Goal: Use online tool/utility: Utilize a website feature to perform a specific function

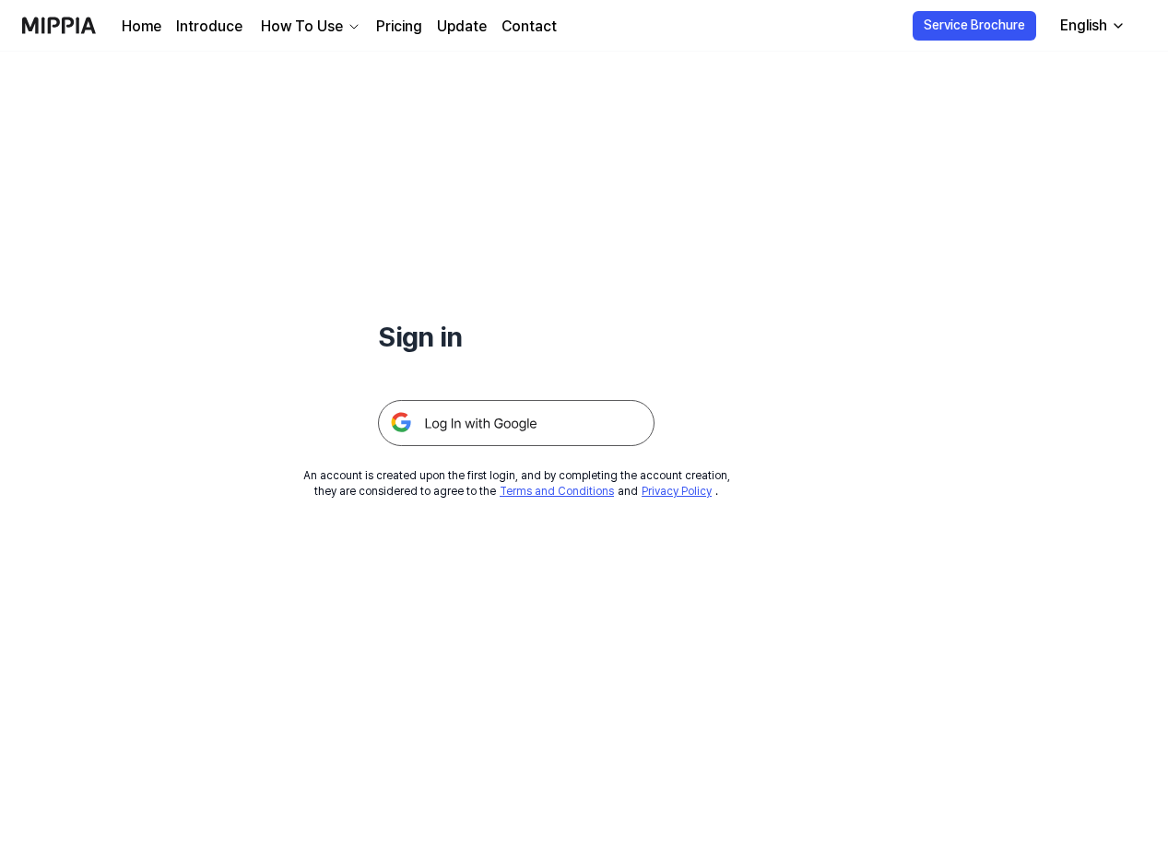
click at [496, 423] on img at bounding box center [516, 423] width 277 height 46
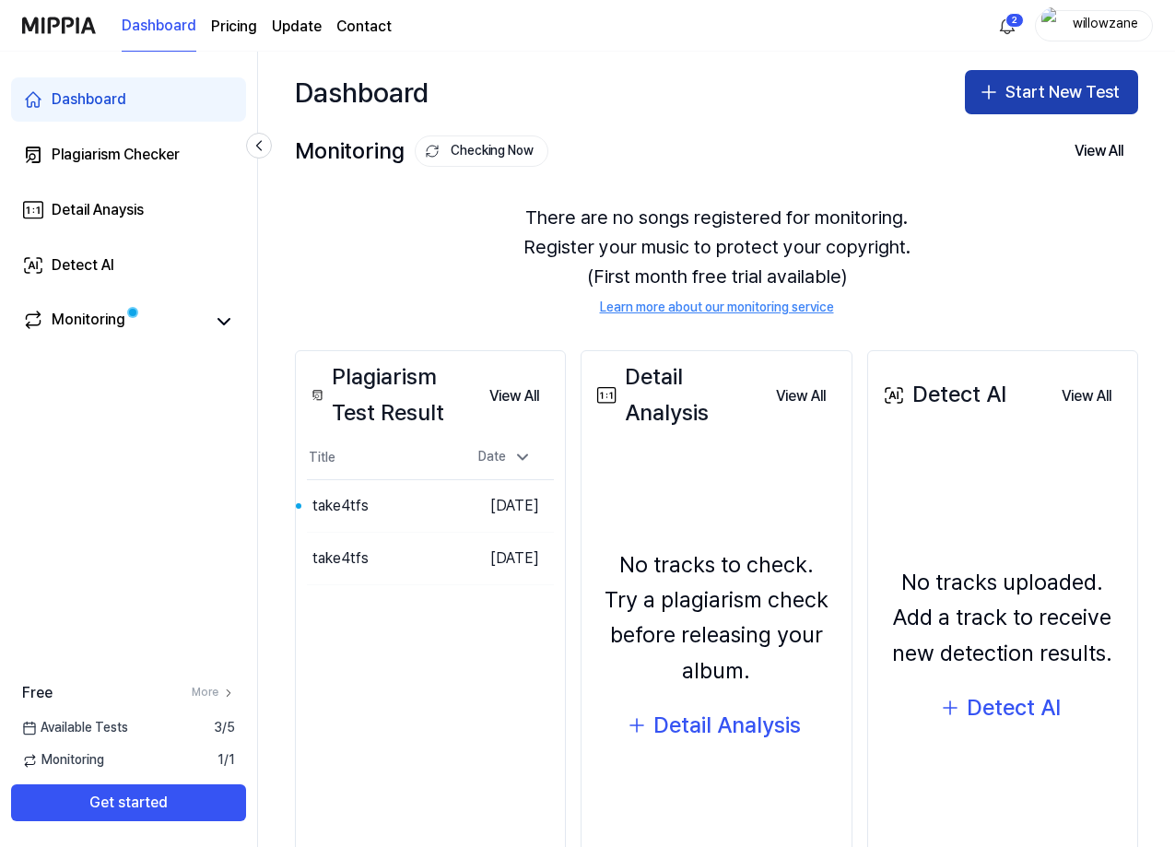
click at [1057, 92] on button "Start New Test" at bounding box center [1051, 92] width 173 height 44
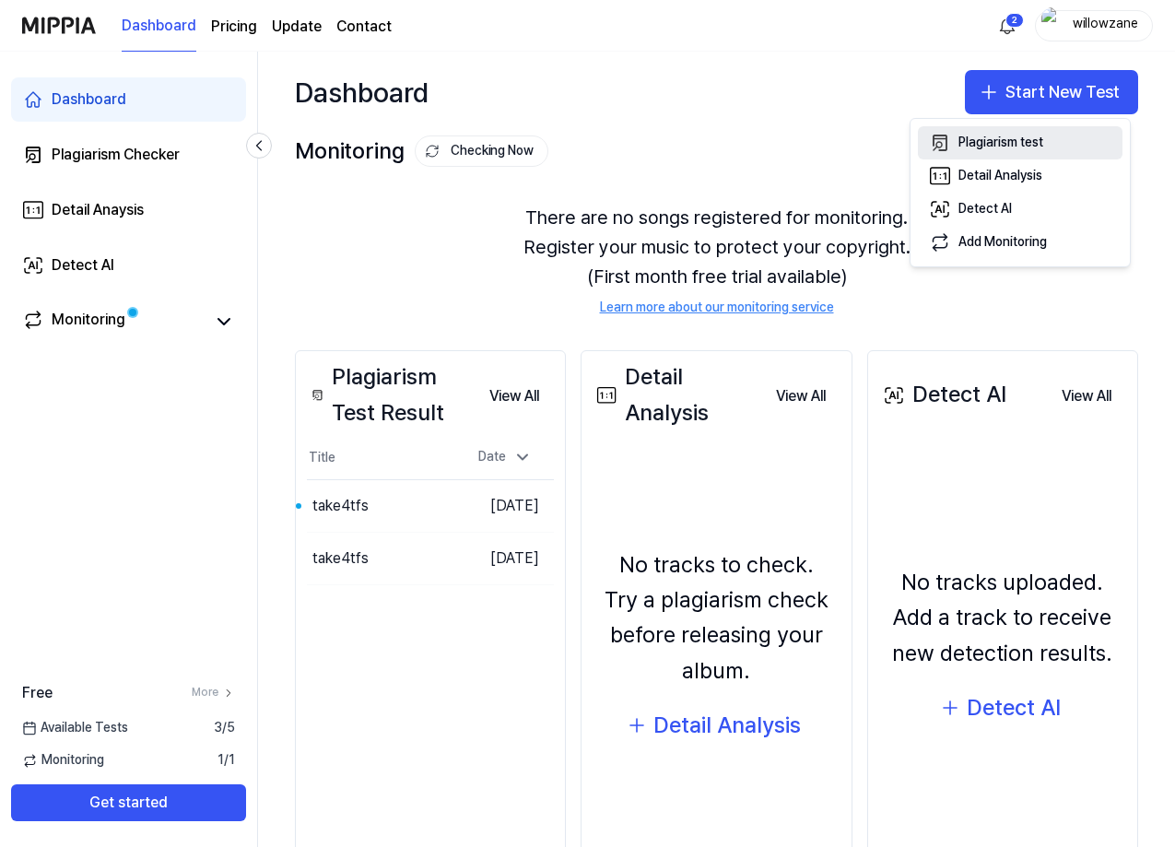
click at [996, 142] on div "Plagiarism test" at bounding box center [1001, 143] width 85 height 18
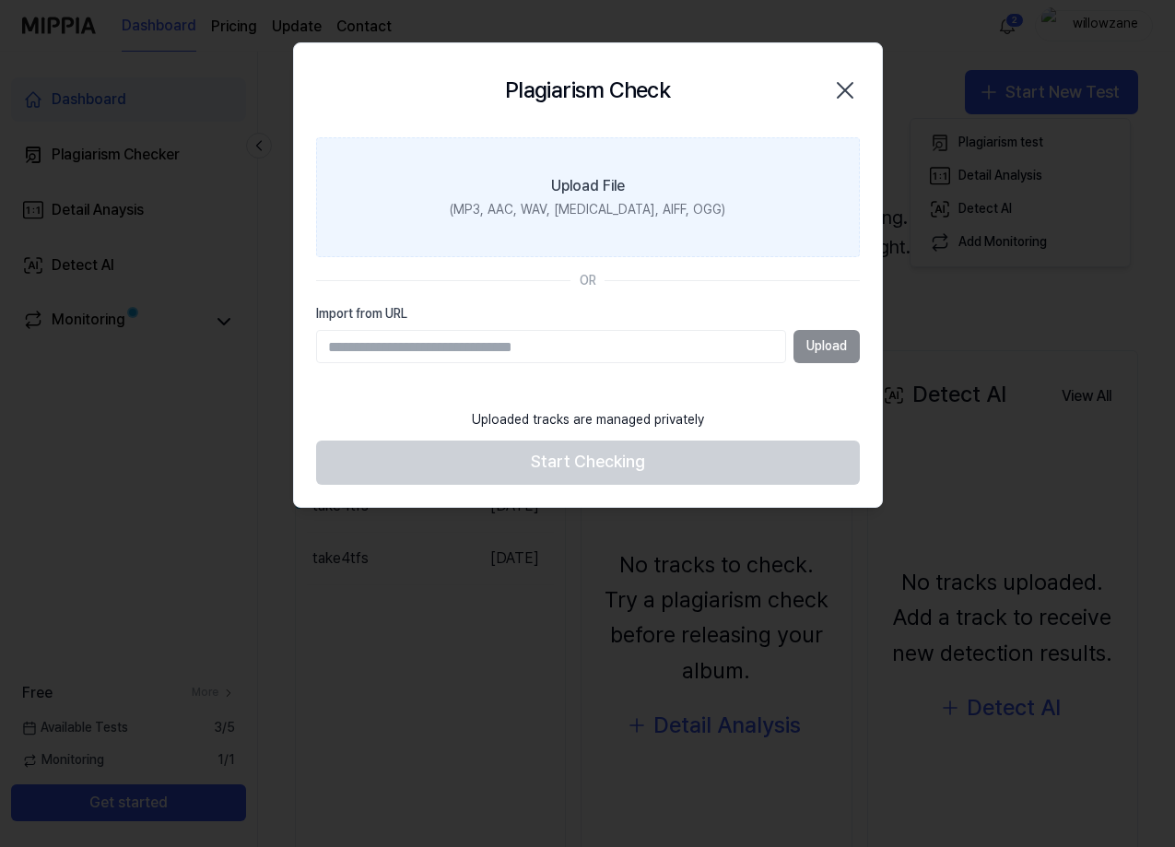
click at [602, 189] on div "Upload File" at bounding box center [588, 186] width 74 height 22
click at [0, 0] on input "Upload File (MP3, AAC, WAV, [MEDICAL_DATA], AIFF, OGG)" at bounding box center [0, 0] width 0 height 0
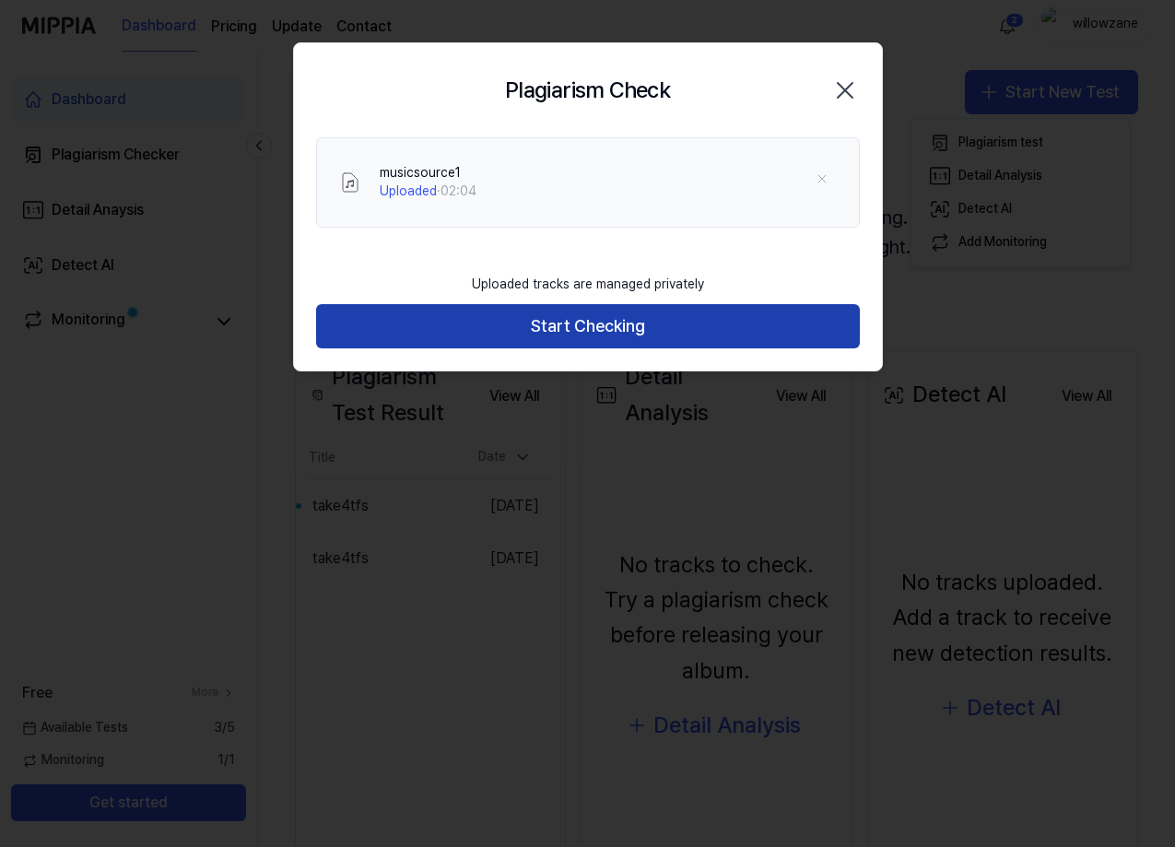
click at [584, 328] on button "Start Checking" at bounding box center [588, 326] width 544 height 44
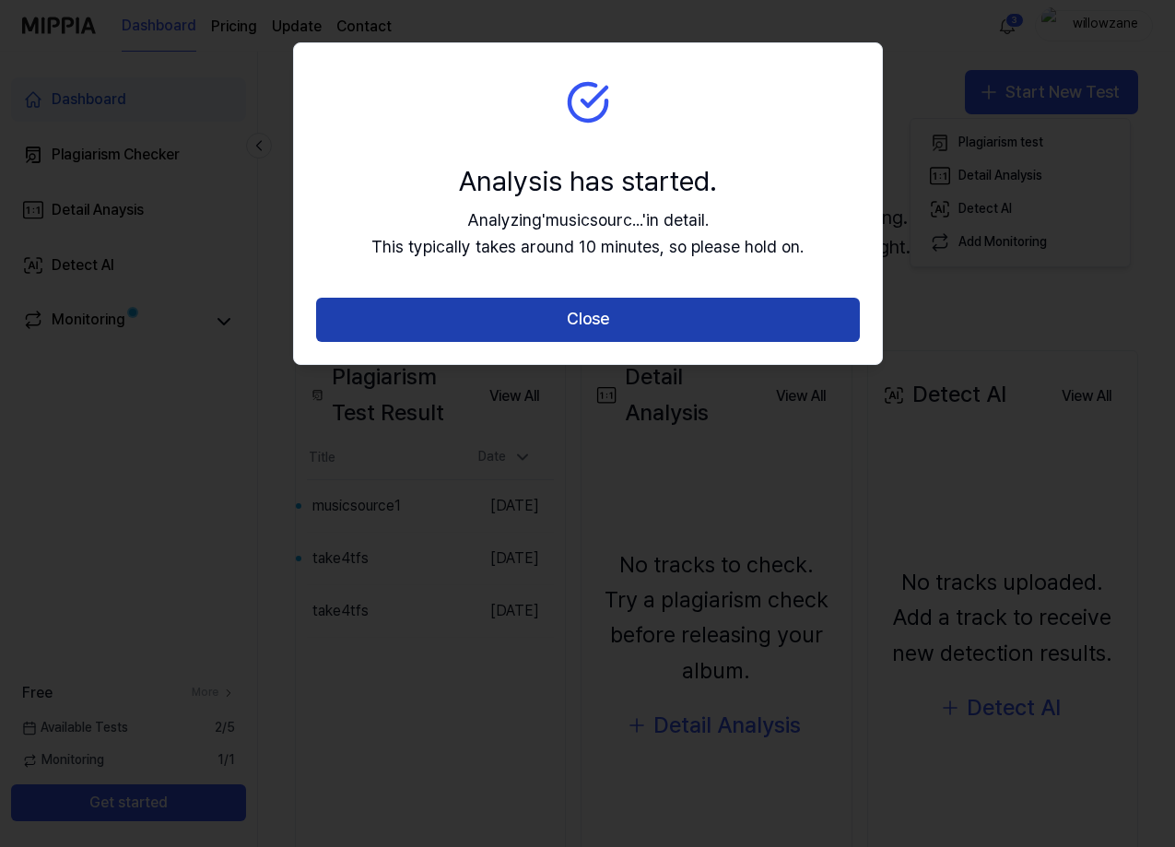
click at [618, 315] on button "Close" at bounding box center [588, 320] width 544 height 44
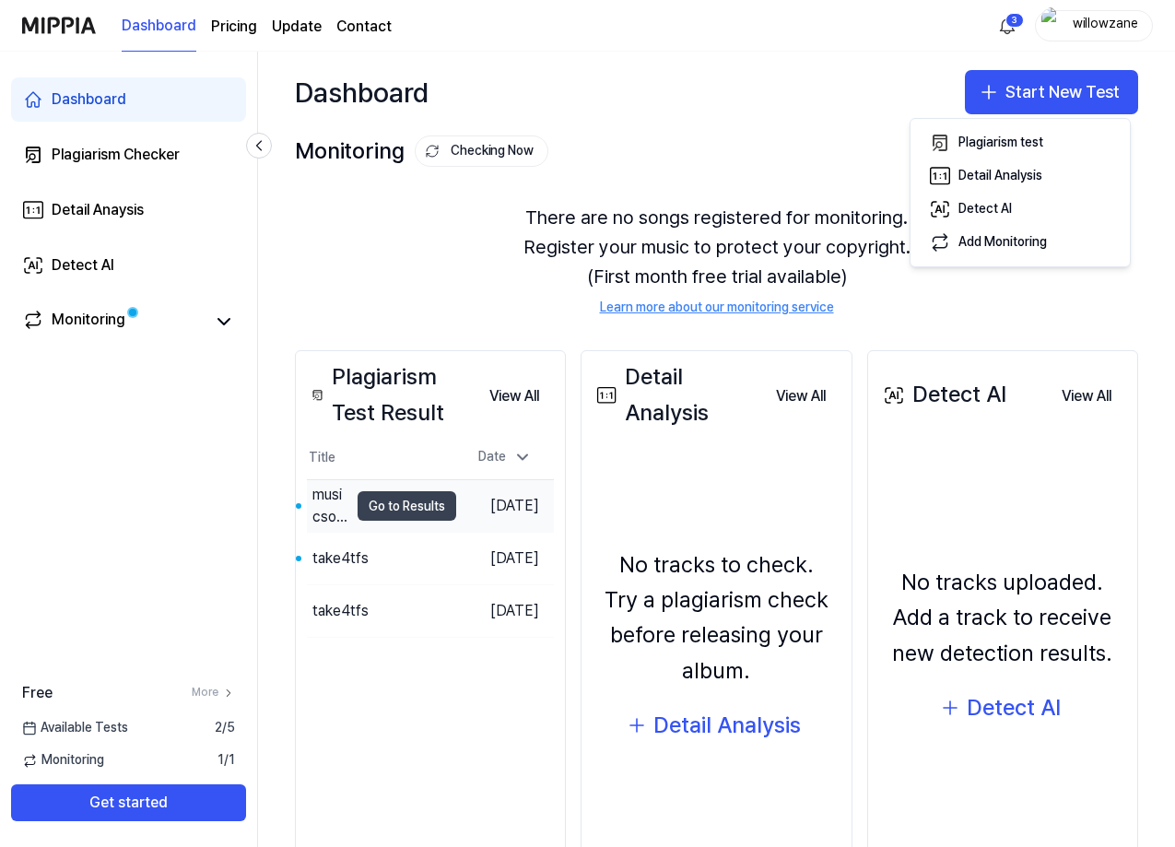
click at [358, 497] on button "Go to Results" at bounding box center [407, 505] width 99 height 29
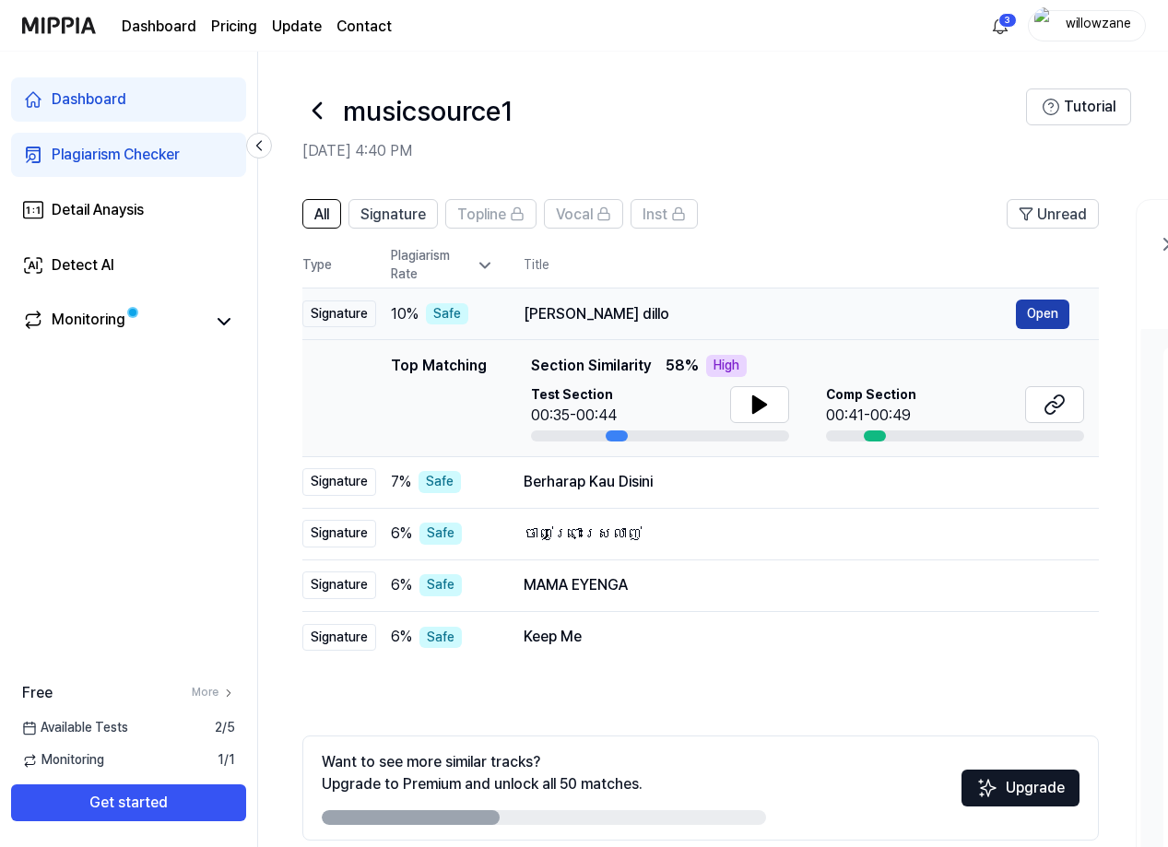
click at [1033, 318] on button "Open" at bounding box center [1042, 314] width 53 height 29
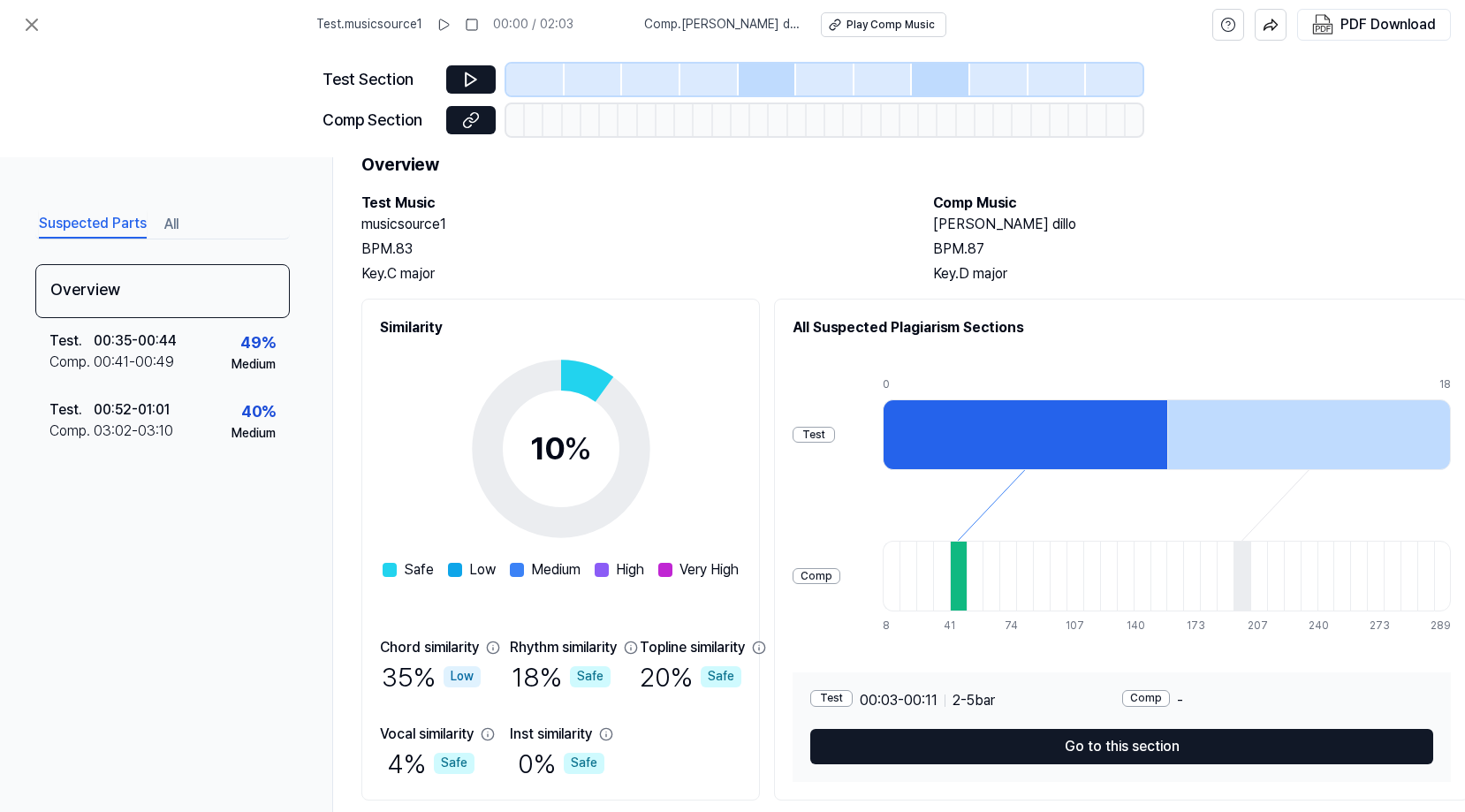
scroll to position [131, 0]
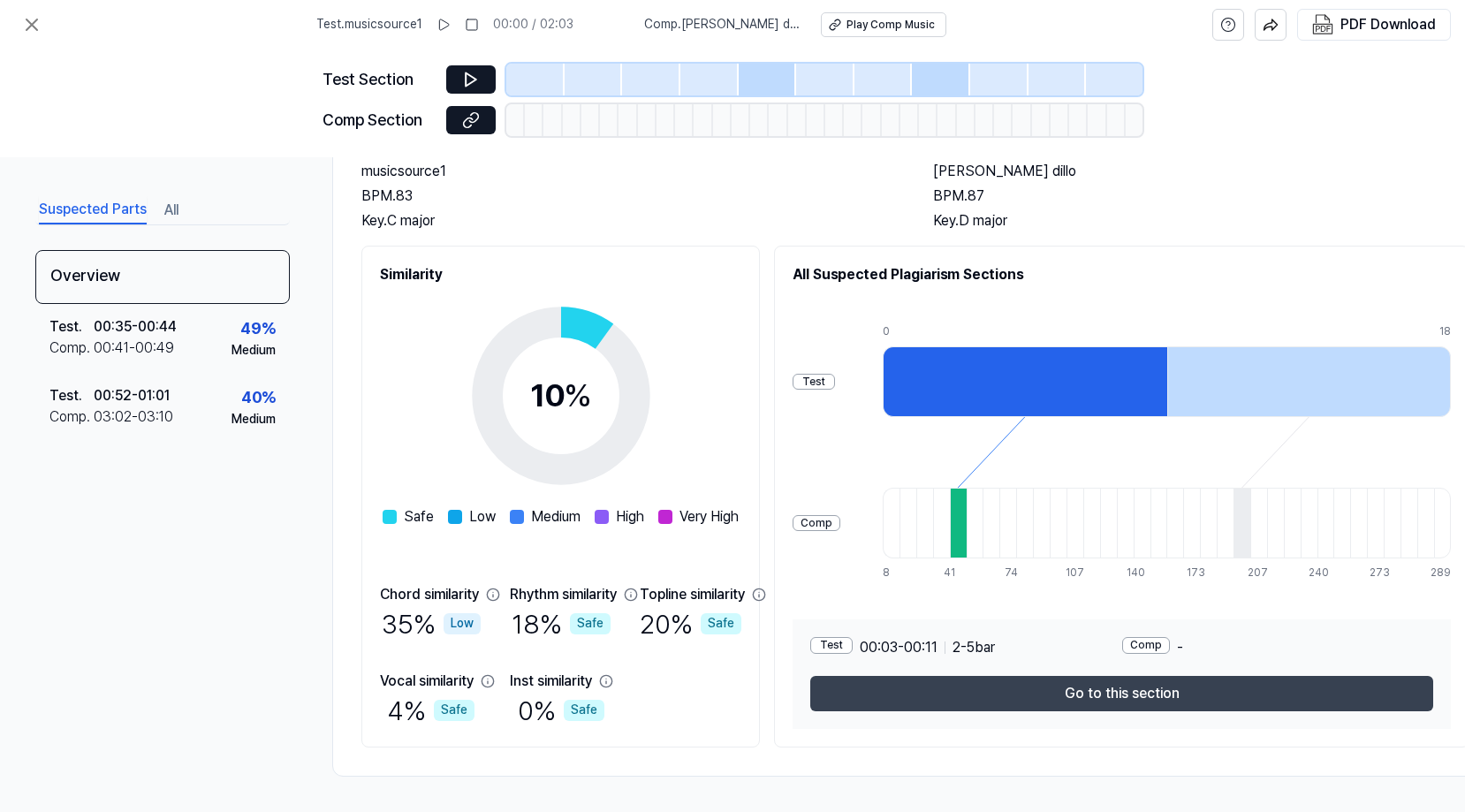
click at [1126, 684] on button "Go to this section" at bounding box center [1122, 693] width 623 height 35
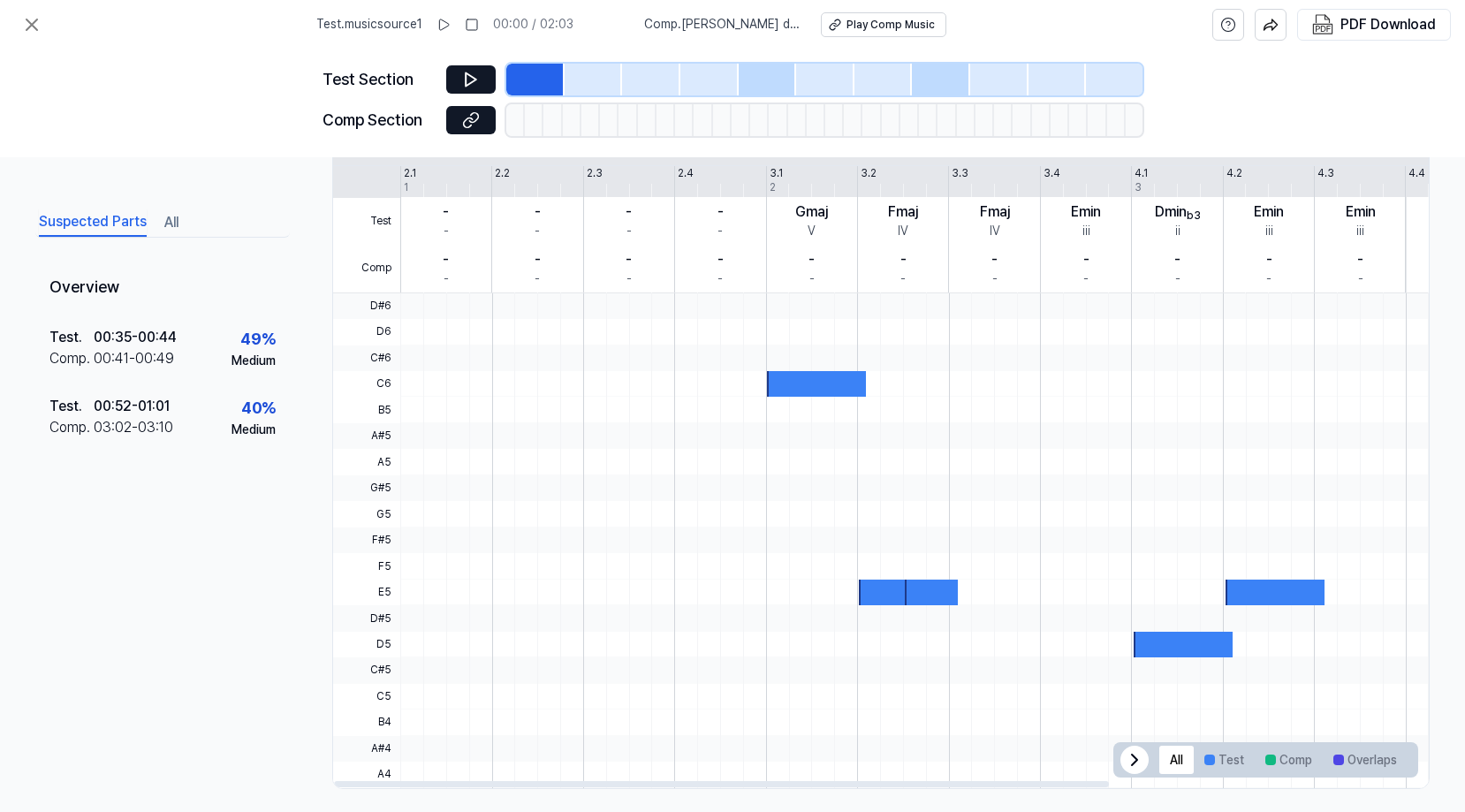
scroll to position [363, 0]
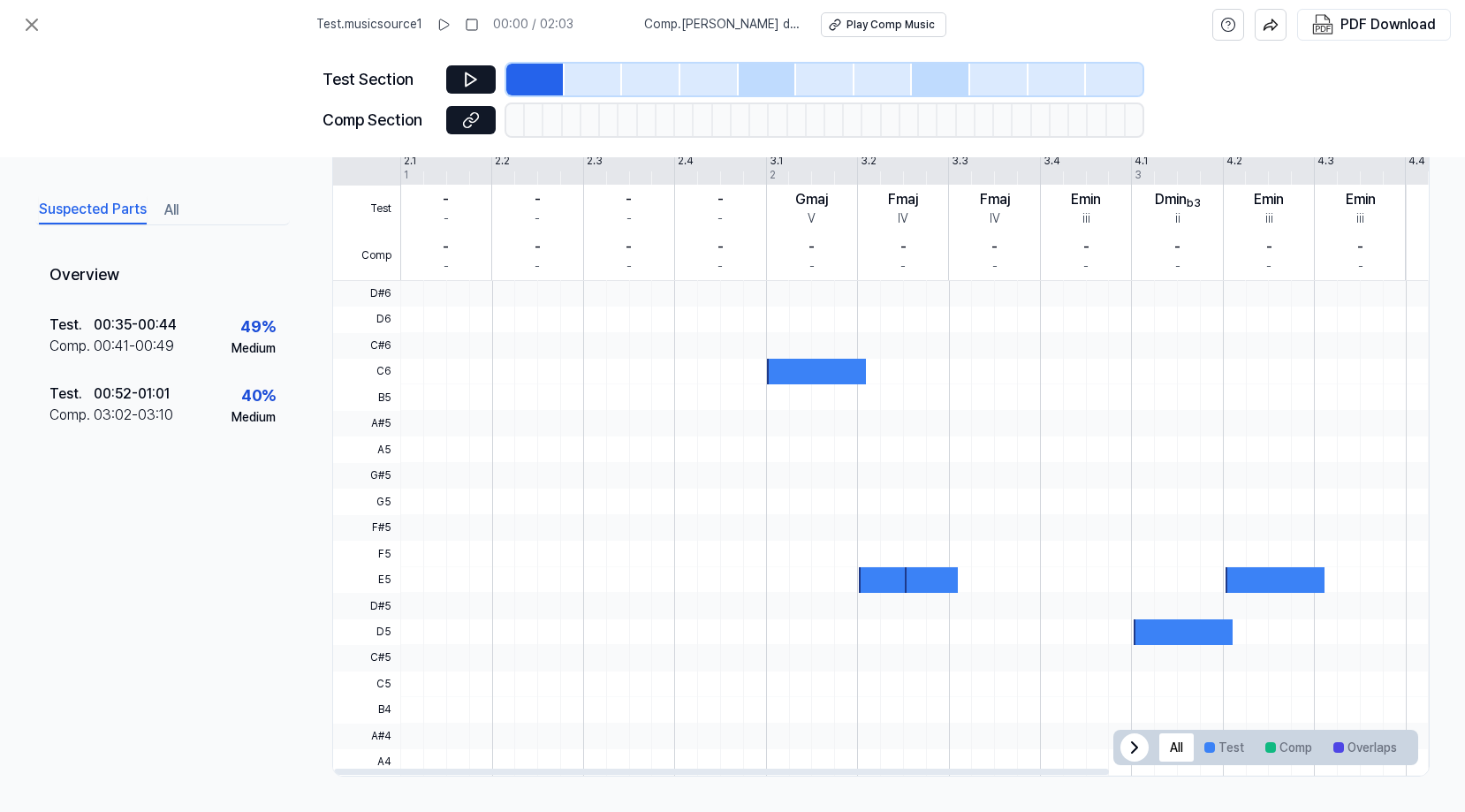
click at [1126, 750] on icon at bounding box center [1135, 748] width 21 height 21
click at [1126, 750] on span "All Test Comp Overlaps" at bounding box center [1397, 747] width 42 height 35
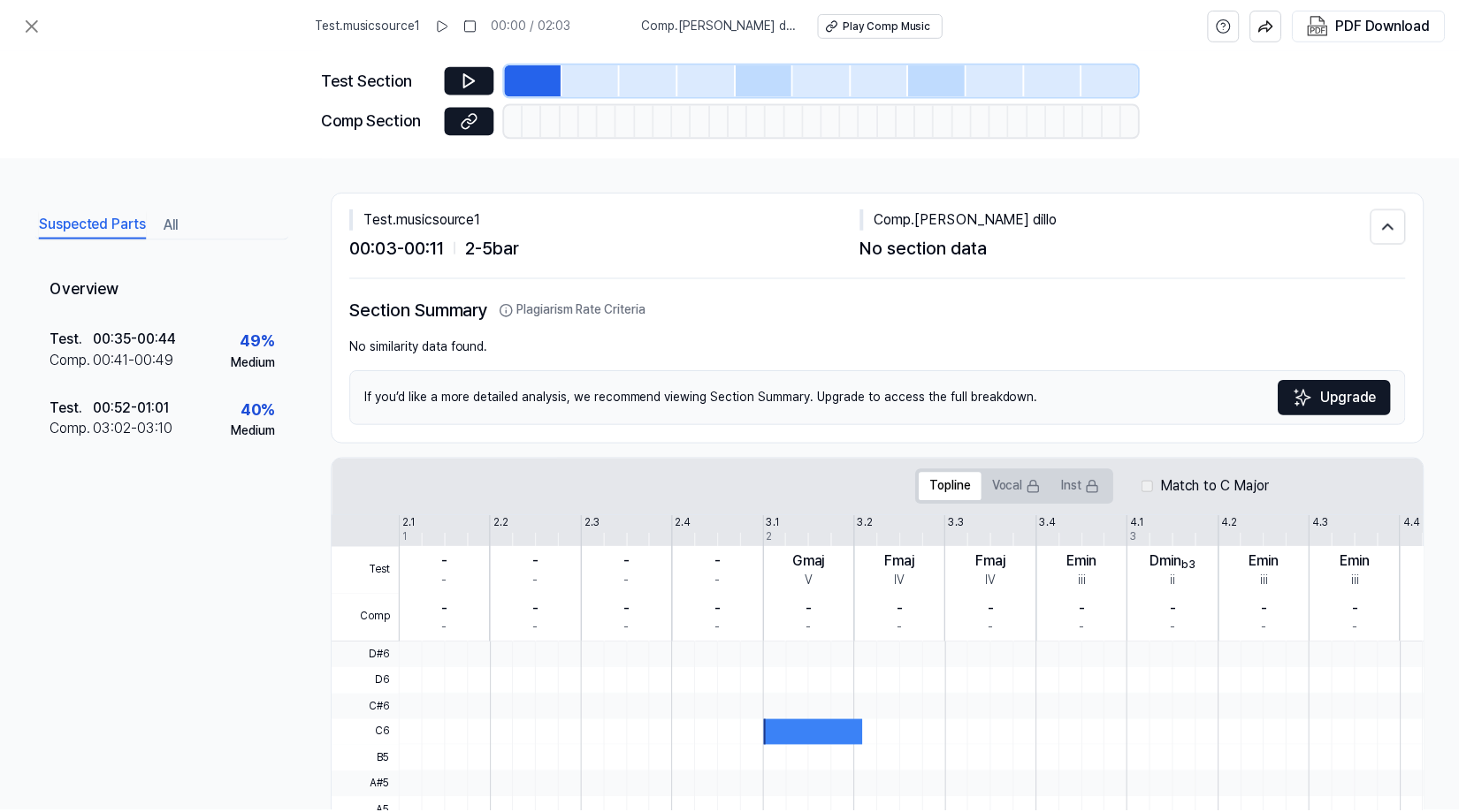
scroll to position [0, 0]
click at [483, 80] on button at bounding box center [472, 79] width 50 height 28
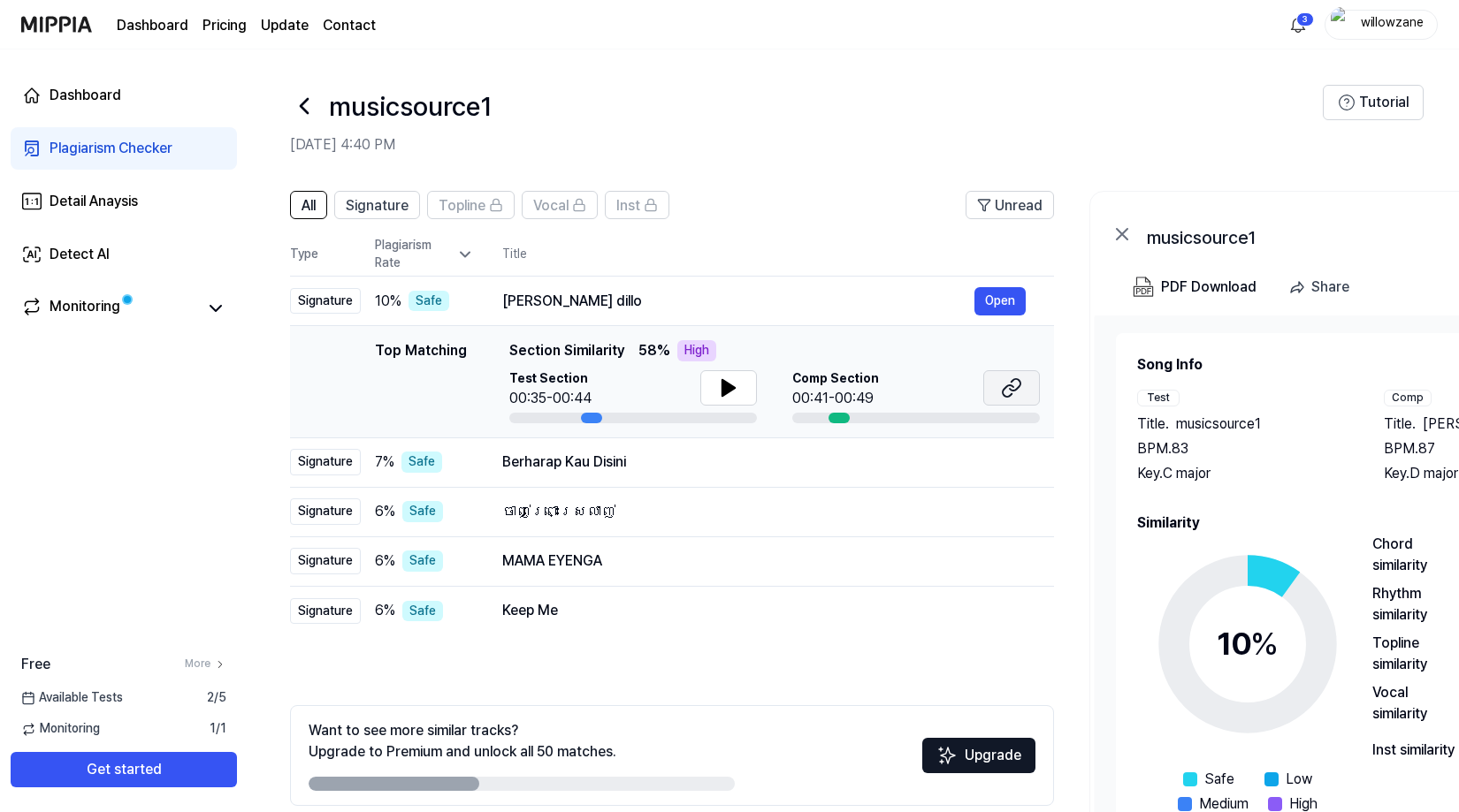
click at [1007, 390] on icon at bounding box center [1012, 388] width 21 height 21
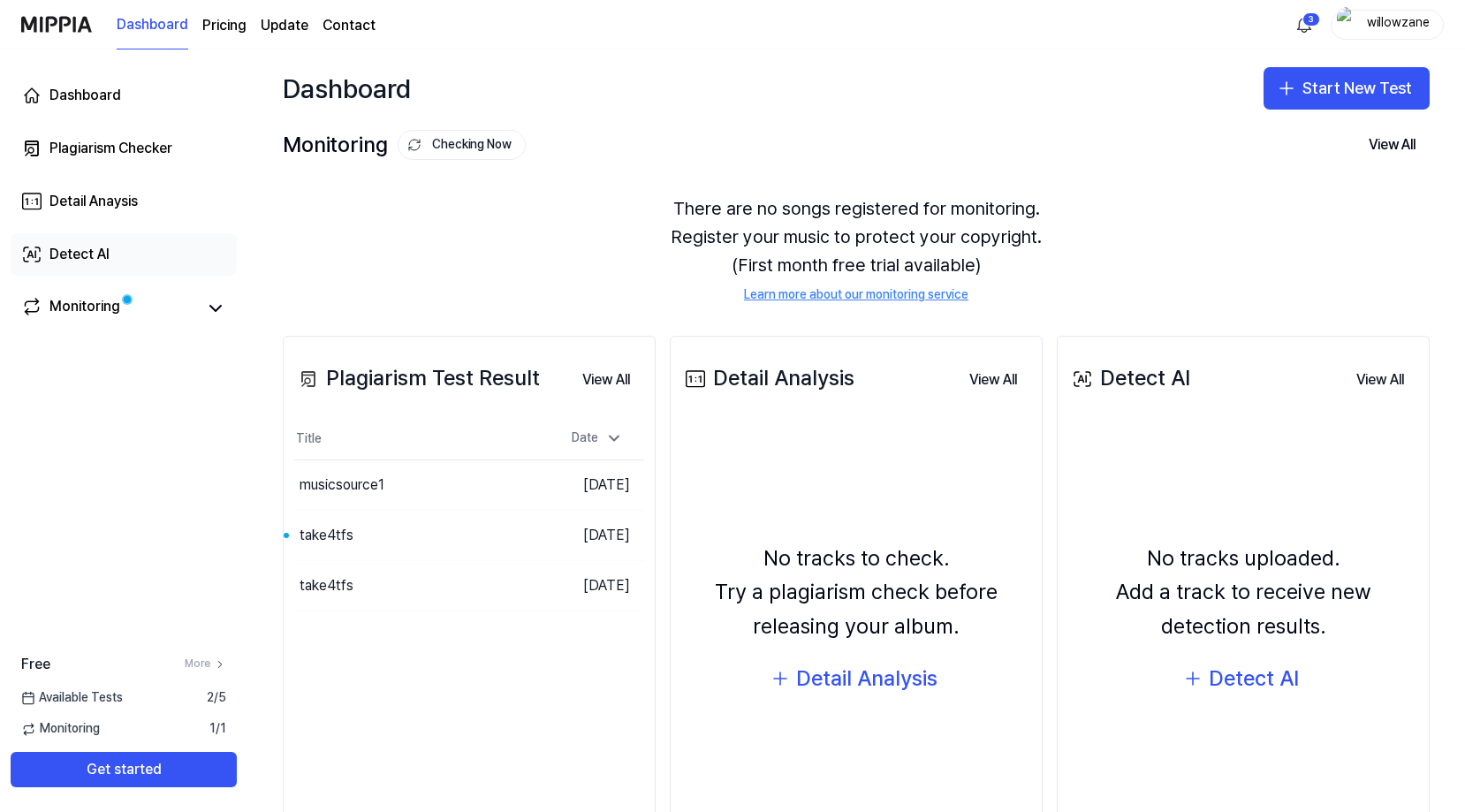
click at [64, 254] on div "Detect AI" at bounding box center [80, 254] width 60 height 21
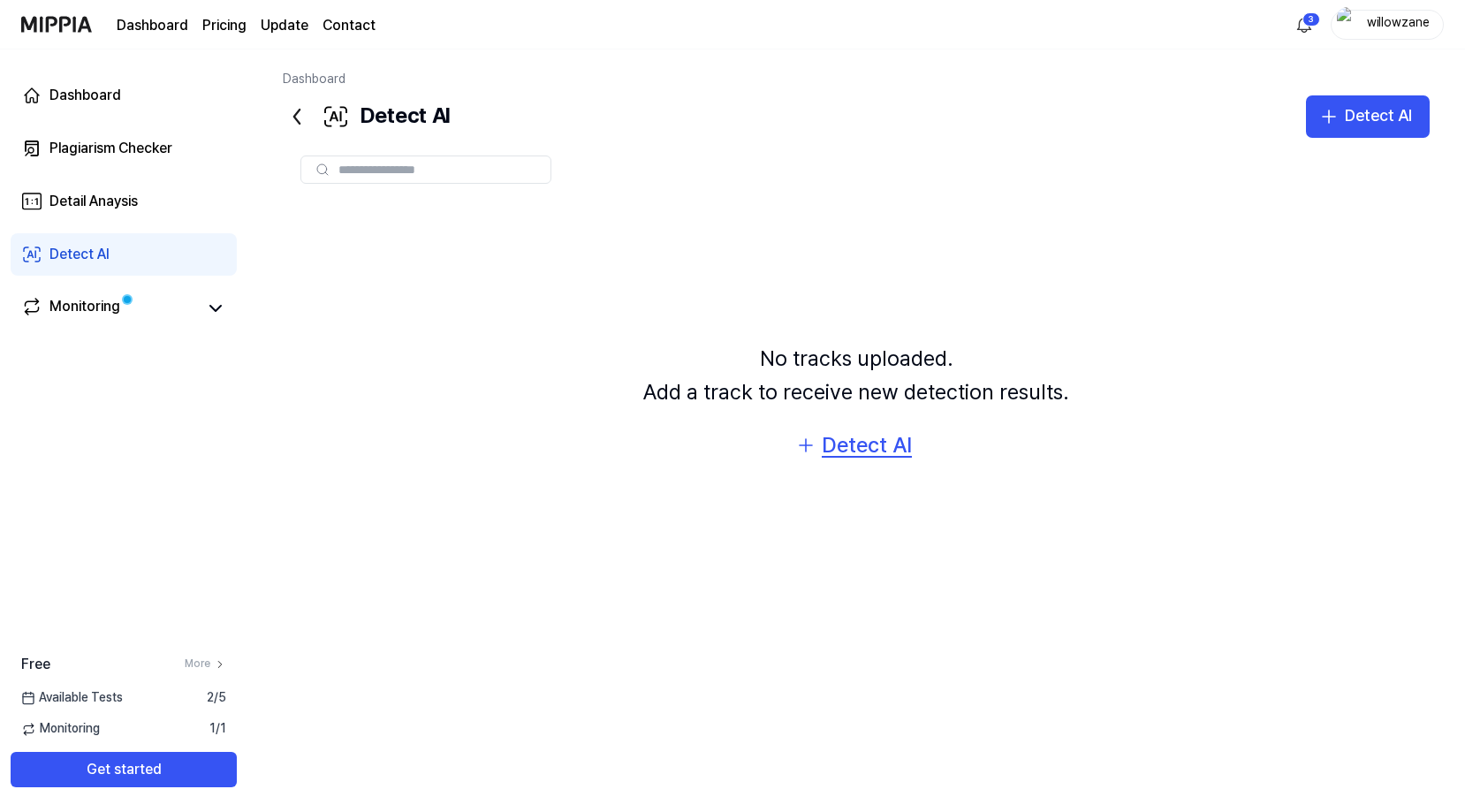
click at [878, 453] on div "Detect AI" at bounding box center [867, 445] width 90 height 34
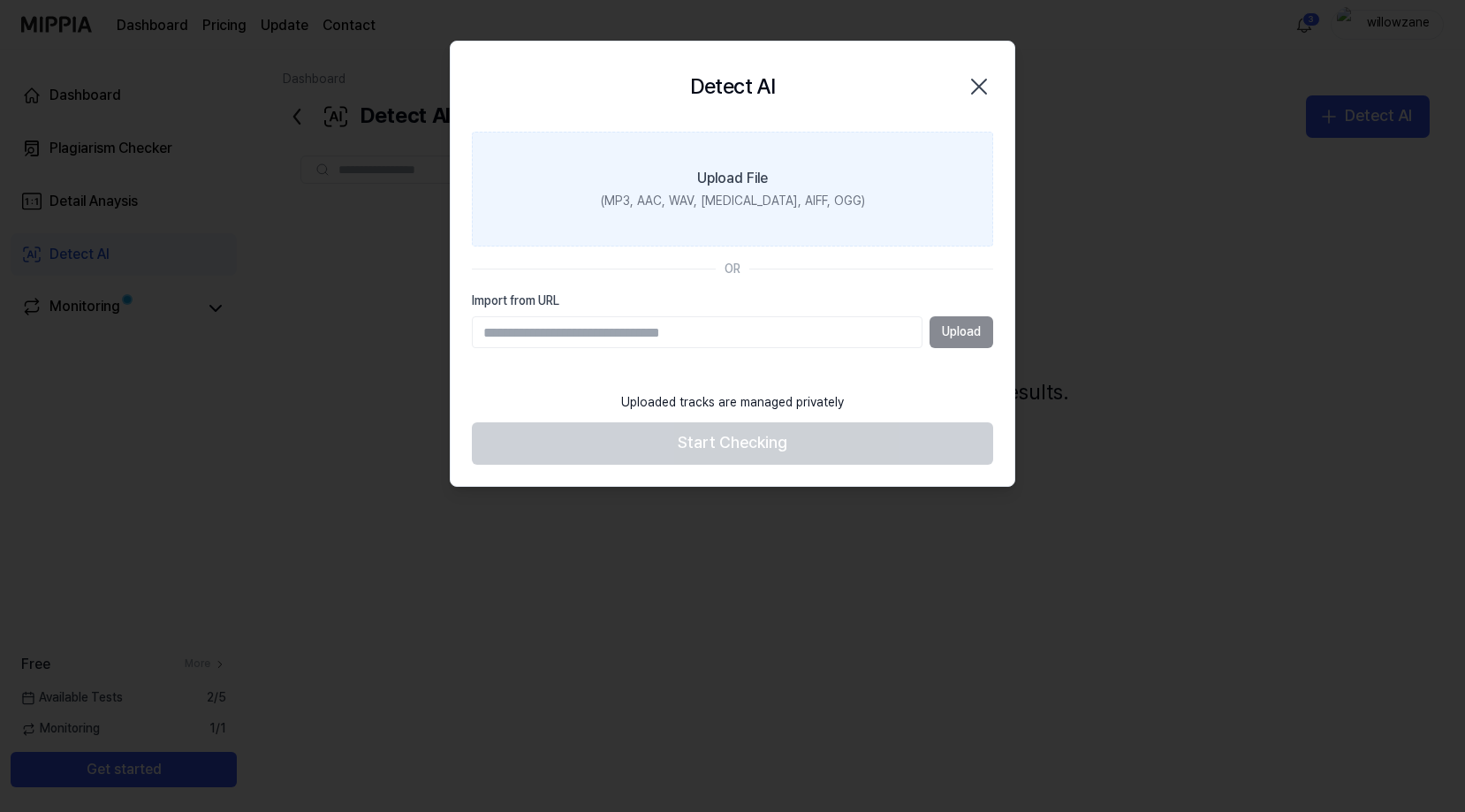
click at [832, 191] on label "Upload File (MP3, AAC, WAV, [MEDICAL_DATA], AIFF, OGG)" at bounding box center [732, 189] width 522 height 115
click at [0, 0] on input "Upload File (MP3, AAC, WAV, [MEDICAL_DATA], AIFF, OGG)" at bounding box center [0, 0] width 0 height 0
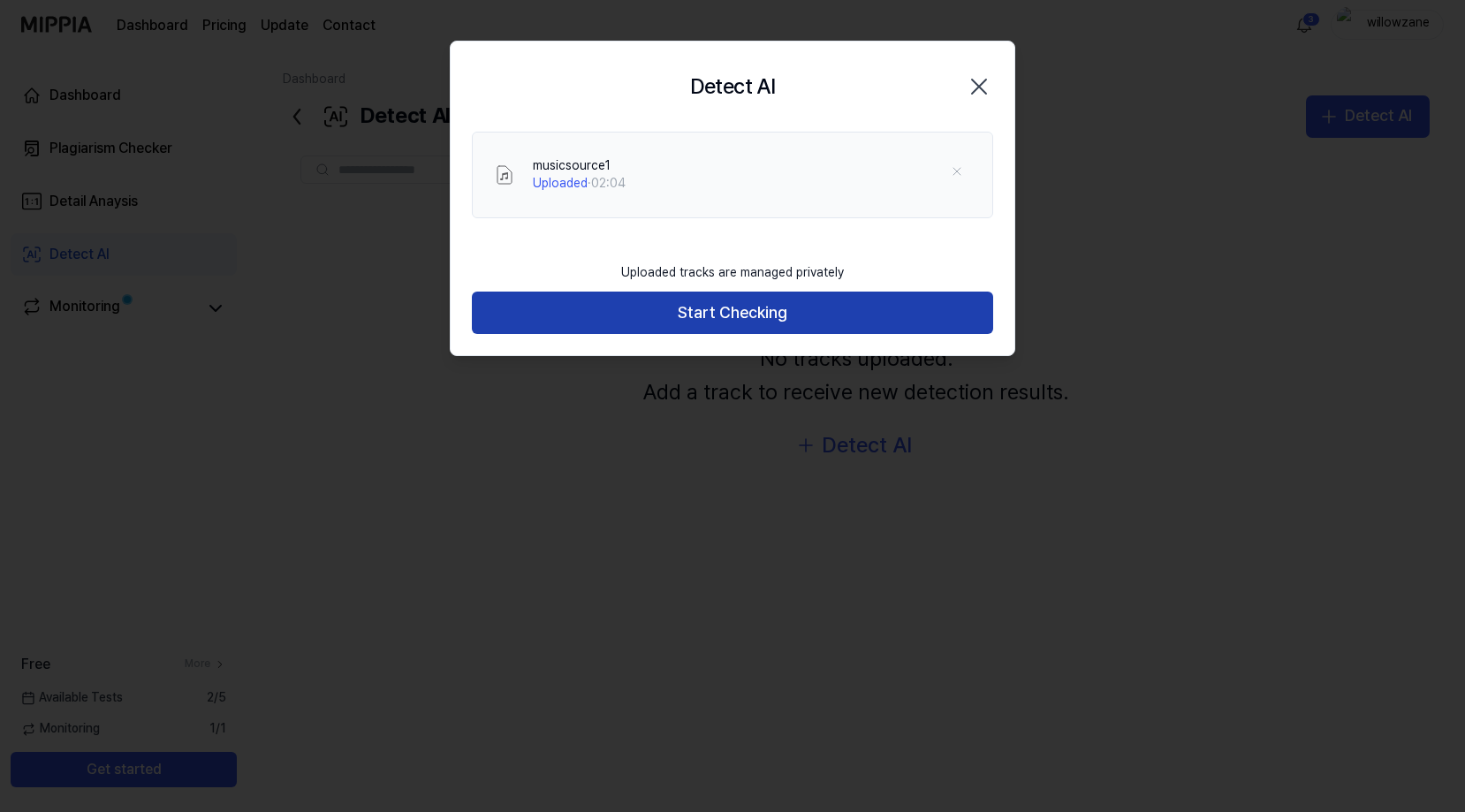
click at [738, 311] on button "Start Checking" at bounding box center [732, 313] width 522 height 42
